Goal: Task Accomplishment & Management: Complete application form

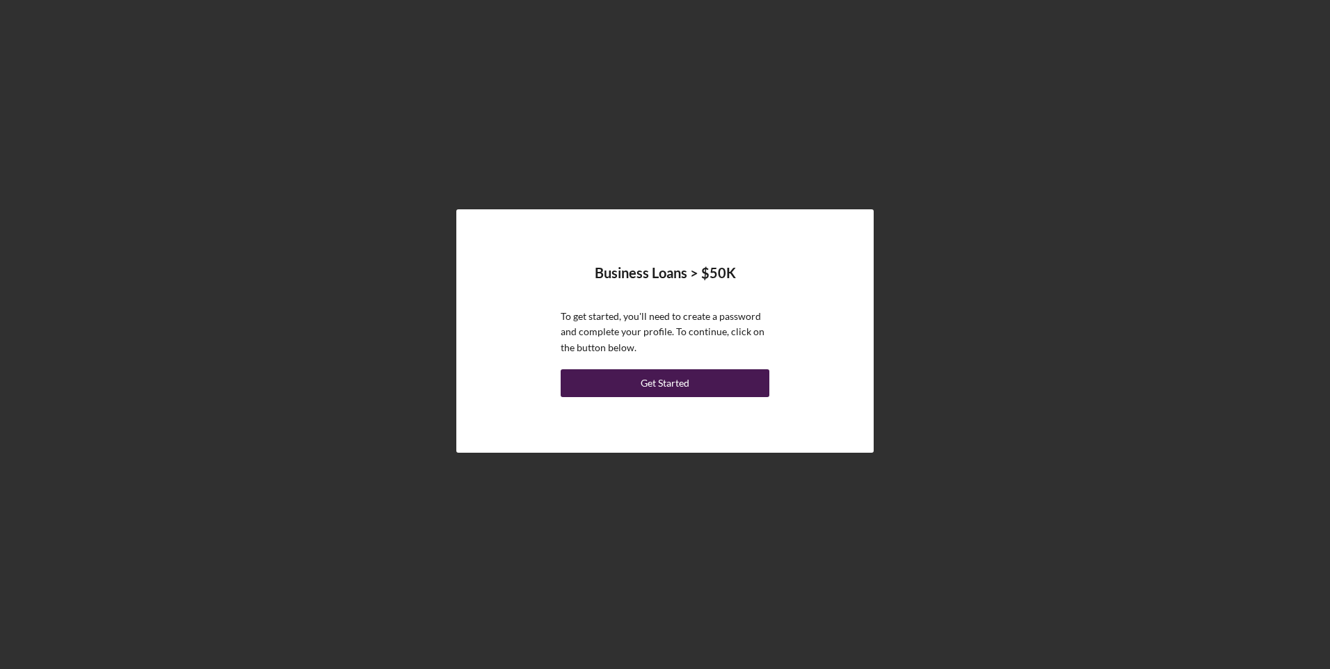
click at [655, 387] on div "Get Started" at bounding box center [664, 383] width 49 height 28
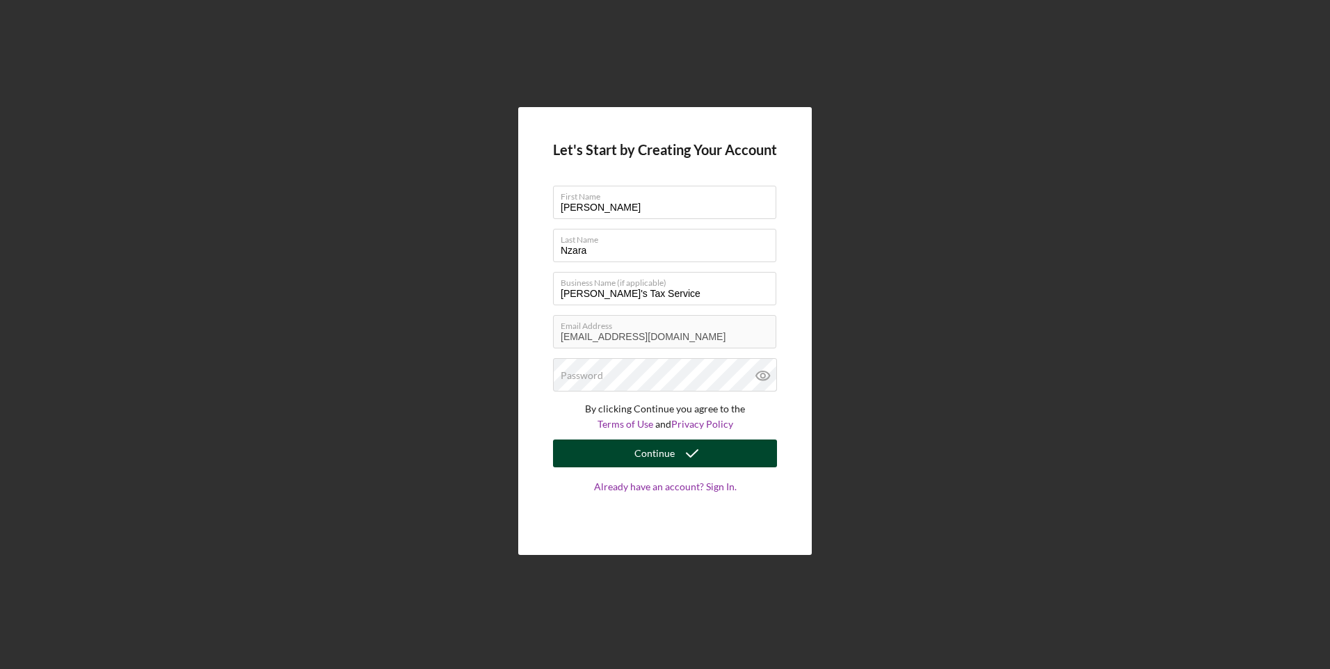
click at [659, 454] on div "Continue" at bounding box center [654, 453] width 40 height 28
click at [659, 452] on div "Continue" at bounding box center [654, 453] width 40 height 28
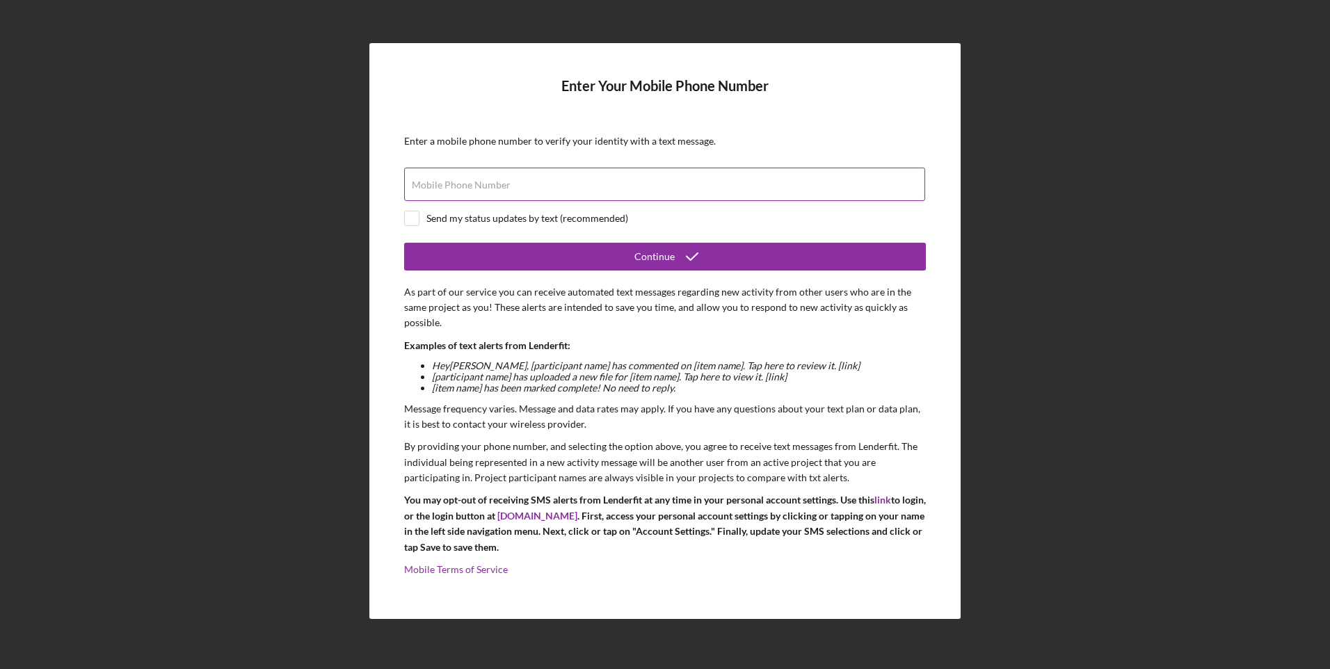
click at [471, 184] on label "Mobile Phone Number" at bounding box center [461, 184] width 99 height 11
click at [471, 184] on input "Mobile Phone Number" at bounding box center [664, 184] width 521 height 33
type input "[PHONE_NUMBER]"
click at [414, 220] on input "checkbox" at bounding box center [412, 218] width 14 height 14
checkbox input "true"
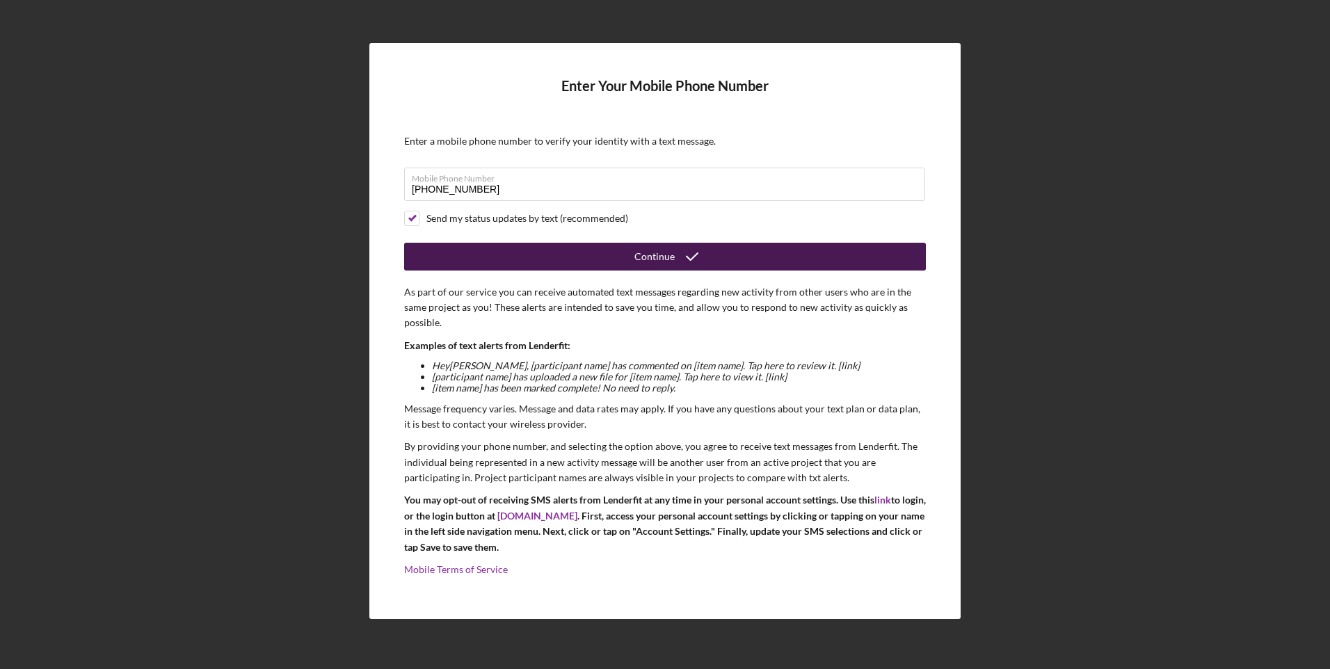
click at [661, 257] on div "Continue" at bounding box center [654, 257] width 40 height 28
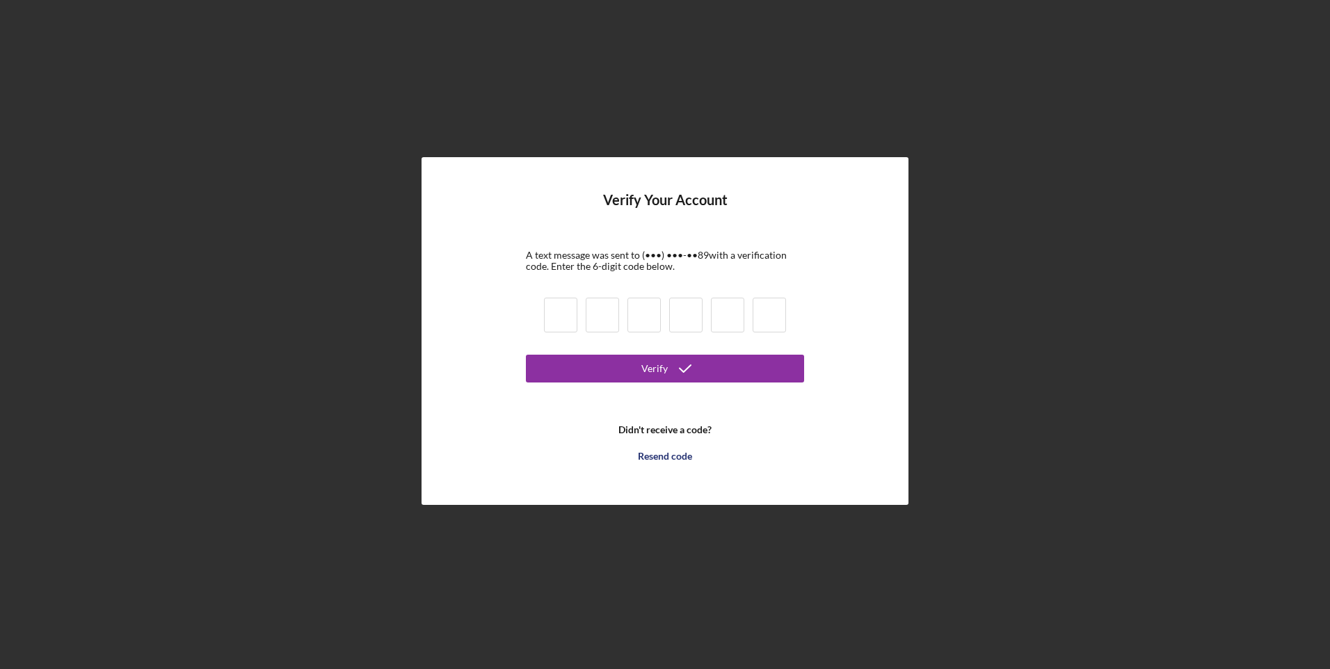
click at [566, 317] on input at bounding box center [560, 315] width 33 height 35
type input "4"
type input "9"
type input "3"
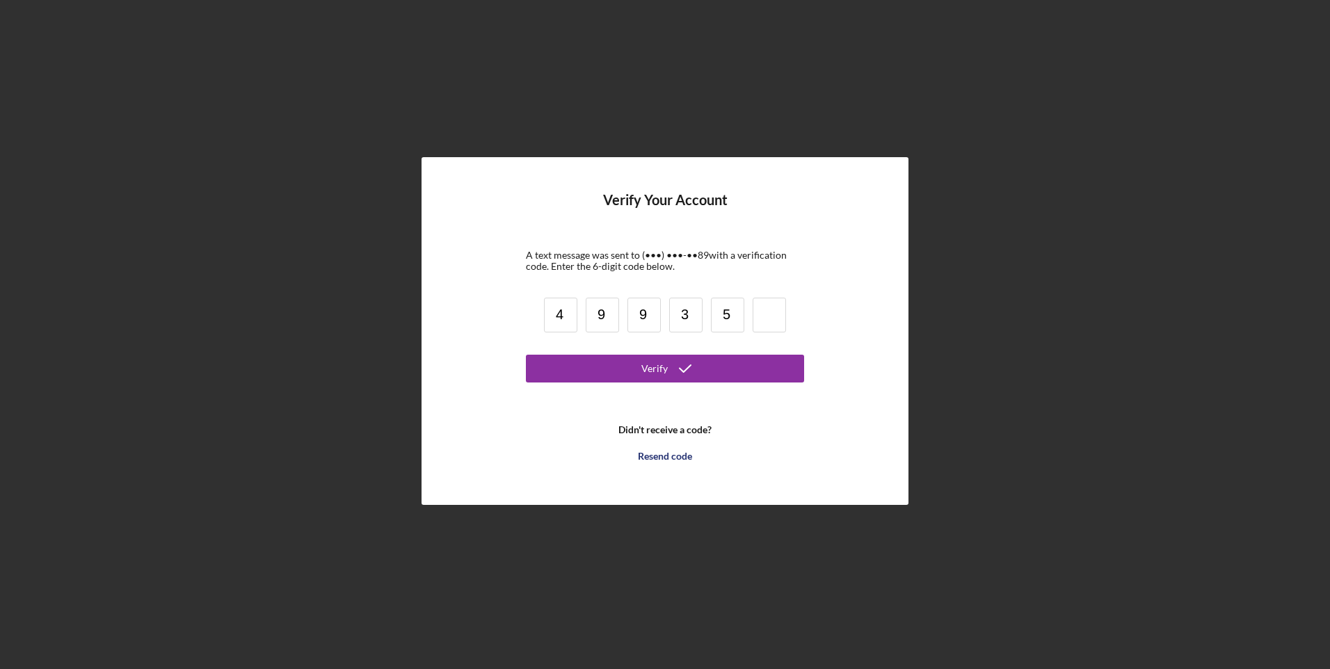
type input "5"
type input "2"
click at [651, 372] on div "Verify" at bounding box center [654, 369] width 26 height 28
